Goal: Transaction & Acquisition: Purchase product/service

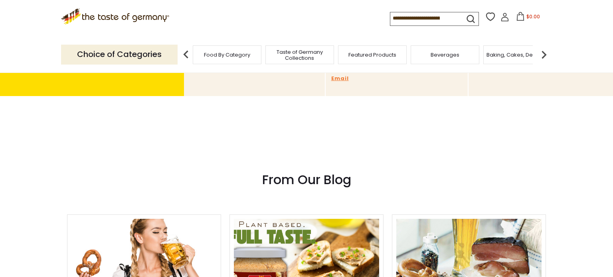
scroll to position [107, 0]
click at [355, 52] on span "Featured Products" at bounding box center [372, 55] width 48 height 6
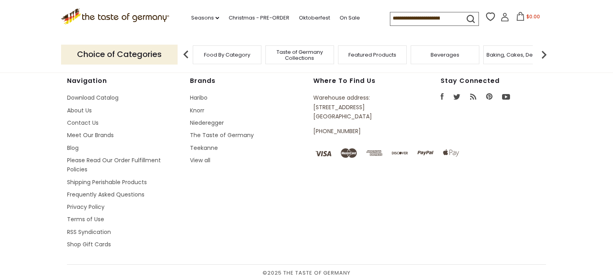
scroll to position [1249, 0]
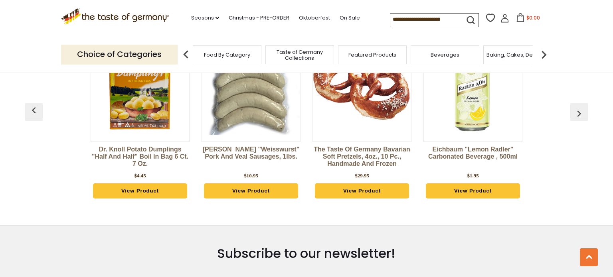
click at [190, 77] on div "Dr. Knoll Potato Dumplings "Half and Half" Boil in Bag 6 ct. 7 oz. $4.45 View P…" at bounding box center [140, 118] width 111 height 197
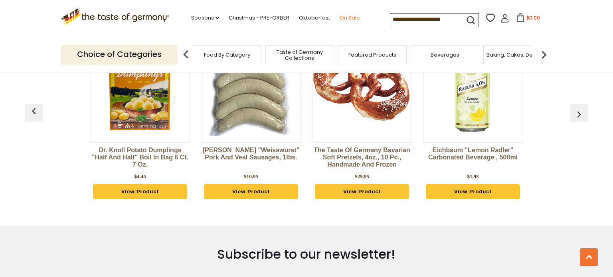
click at [340, 18] on link "On Sale" at bounding box center [350, 18] width 20 height 9
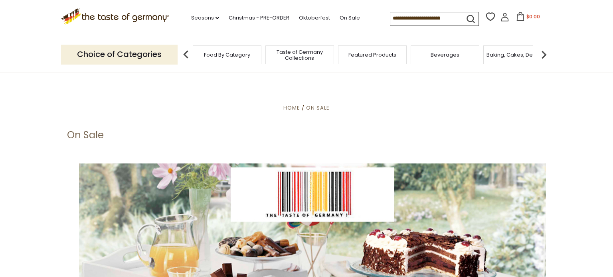
click at [542, 53] on img at bounding box center [544, 55] width 16 height 16
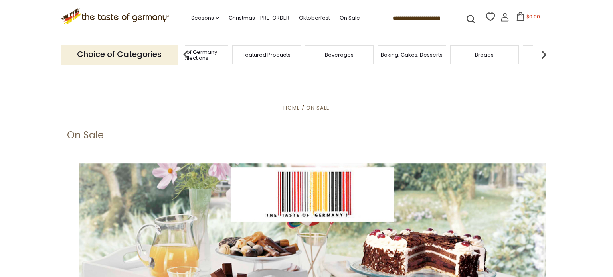
click at [542, 53] on img at bounding box center [544, 55] width 16 height 16
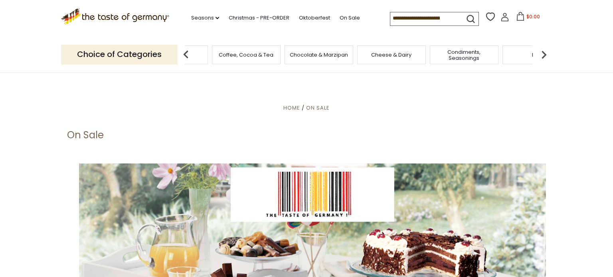
click at [542, 53] on img at bounding box center [544, 55] width 16 height 16
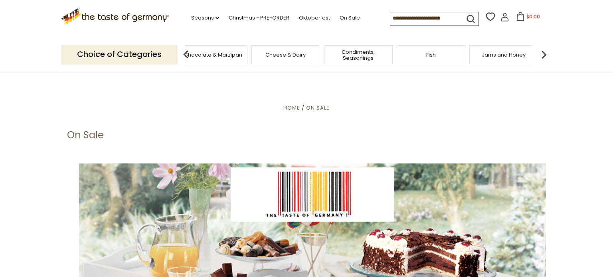
click at [542, 53] on img at bounding box center [544, 55] width 16 height 16
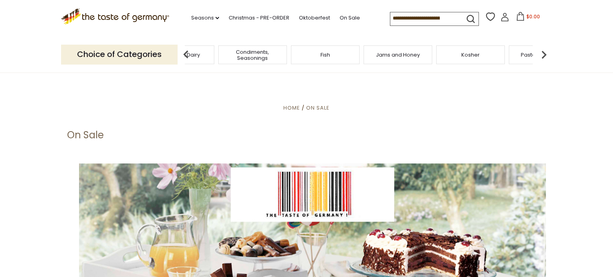
click at [542, 53] on img at bounding box center [544, 55] width 16 height 16
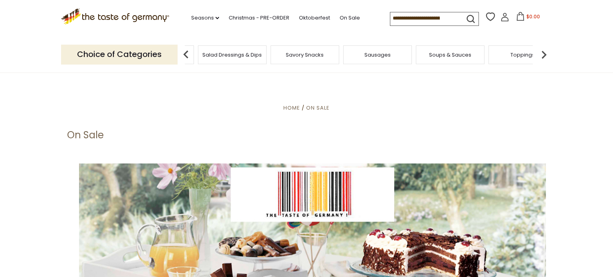
click at [542, 53] on img at bounding box center [544, 55] width 16 height 16
click at [512, 57] on div "Health & Wellness" at bounding box center [489, 54] width 69 height 19
click at [500, 54] on span "Health & Wellness" at bounding box center [489, 55] width 47 height 6
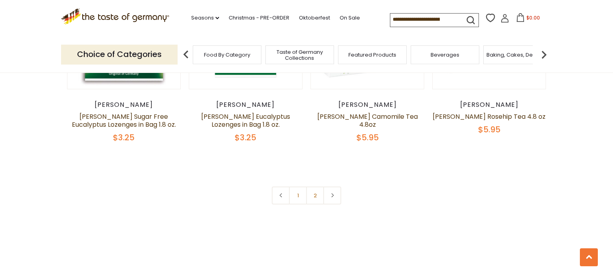
scroll to position [1901, 0]
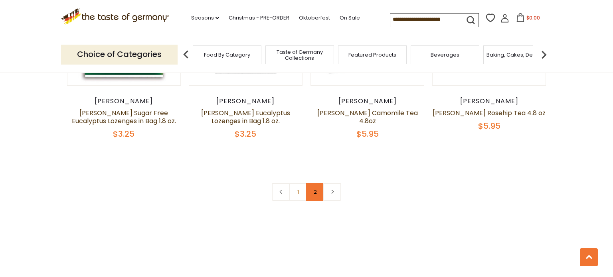
click at [315, 201] on link "2" at bounding box center [315, 192] width 18 height 18
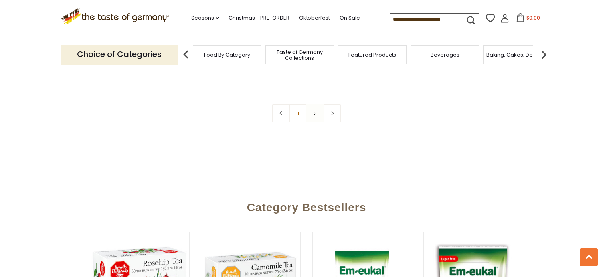
scroll to position [793, 0]
